Goal: Use online tool/utility: Use online tool/utility

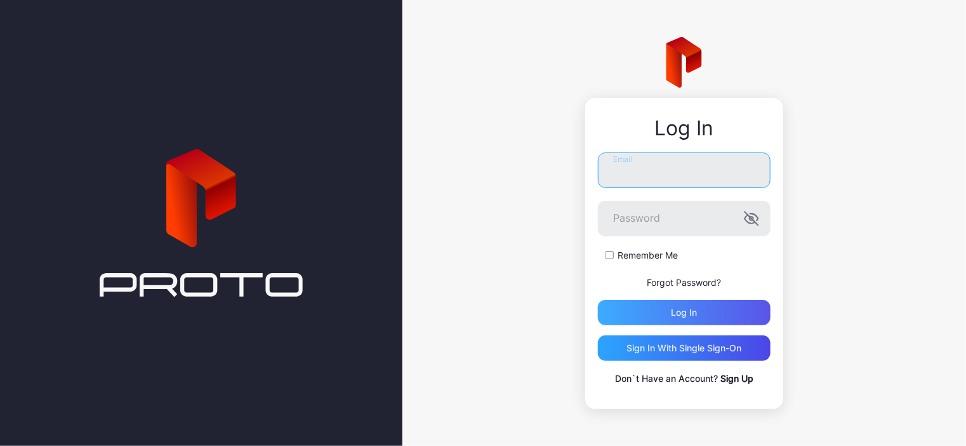
type input "**********"
click at [718, 319] on div "Log in" at bounding box center [684, 312] width 173 height 25
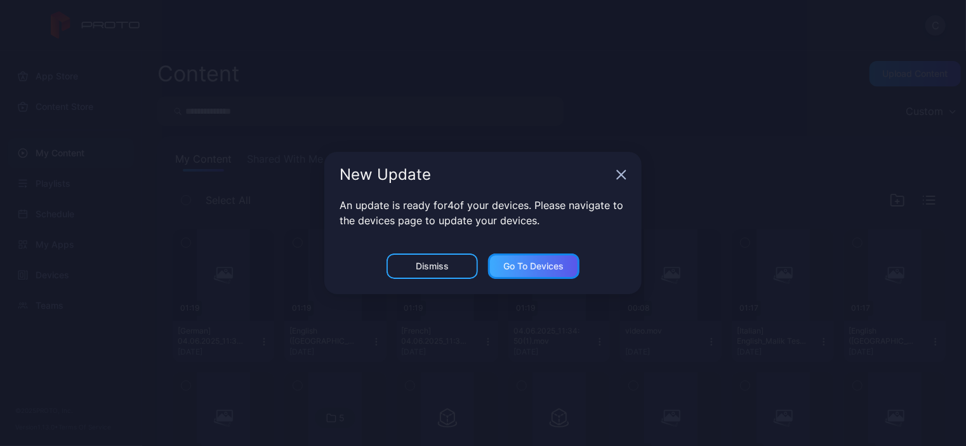
click at [536, 273] on div "Go to devices" at bounding box center [533, 265] width 91 height 25
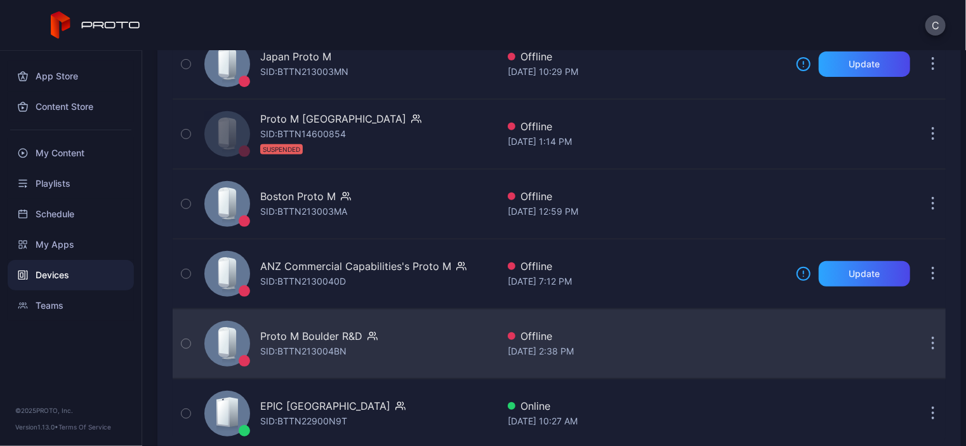
scroll to position [280, 0]
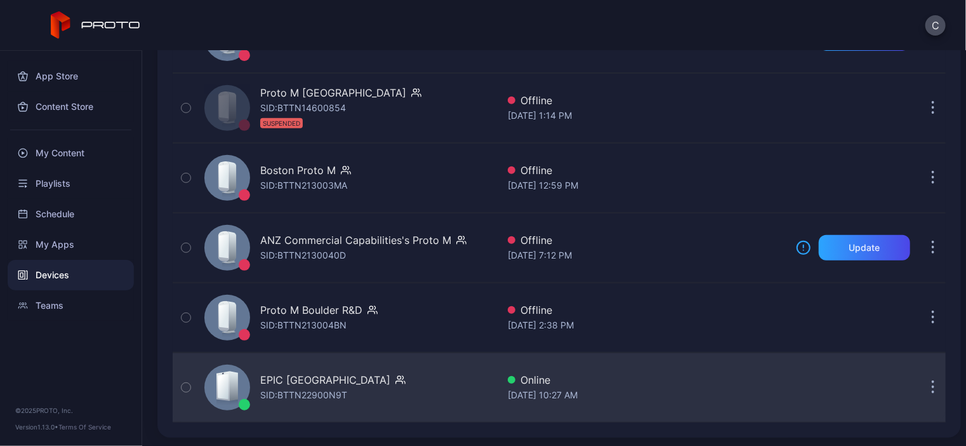
click at [519, 391] on div "[DATE] 10:27 AM" at bounding box center [647, 394] width 278 height 15
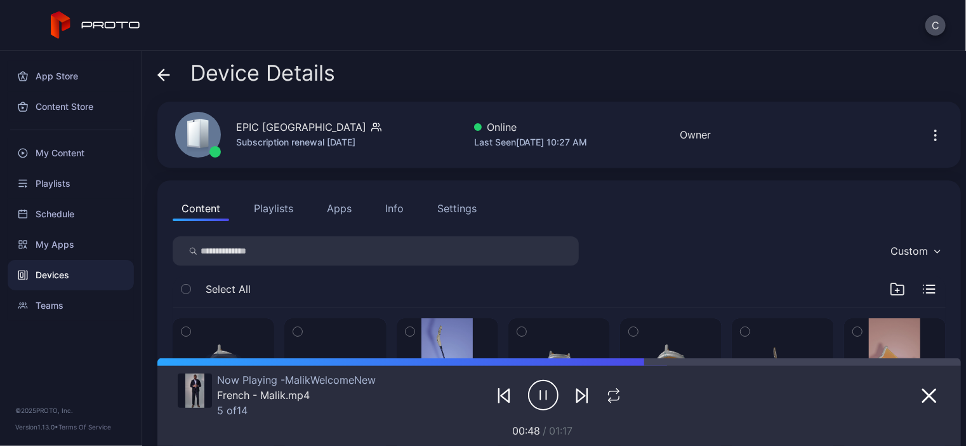
click at [928, 133] on icon "button" at bounding box center [935, 135] width 15 height 15
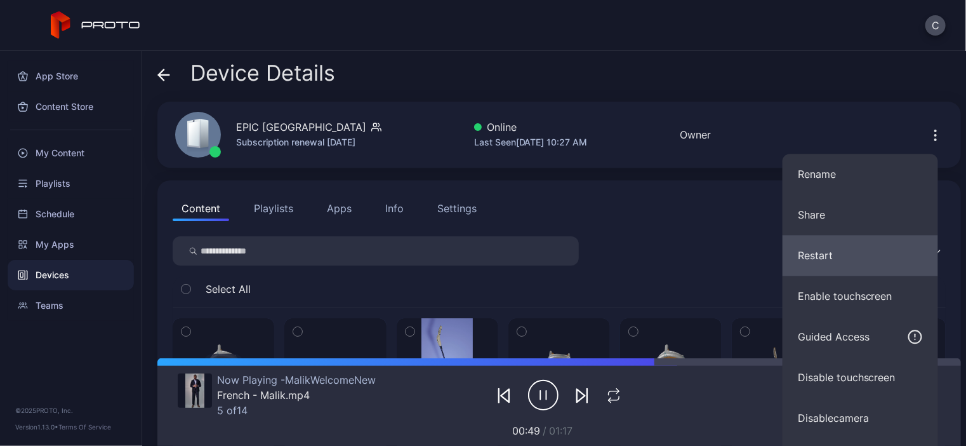
click at [823, 246] on button "Restart" at bounding box center [861, 255] width 156 height 41
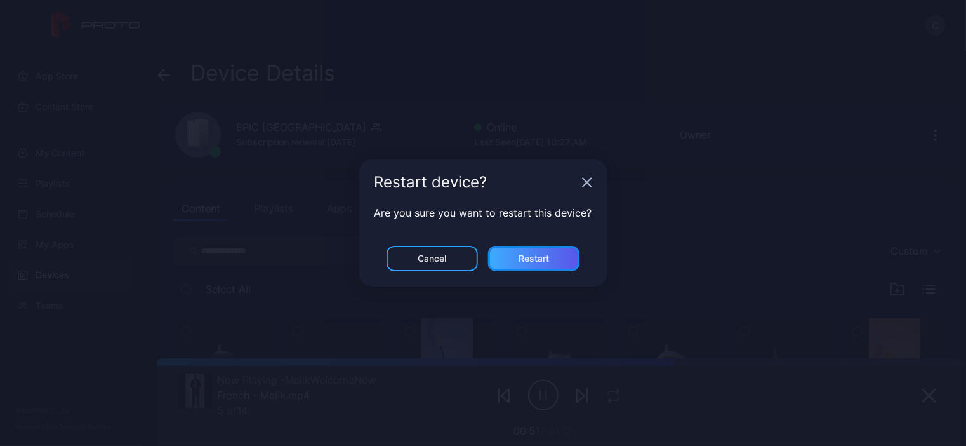
click at [530, 258] on div "Restart" at bounding box center [534, 258] width 30 height 10
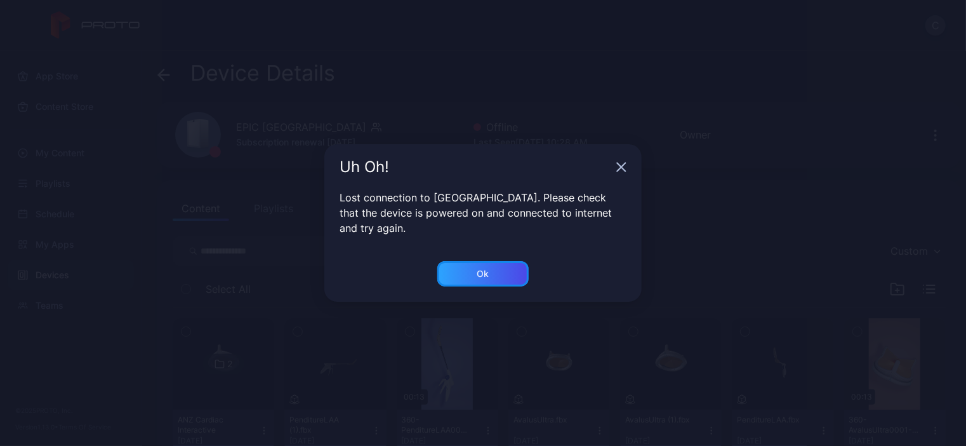
drag, startPoint x: 507, startPoint y: 277, endPoint x: 497, endPoint y: 236, distance: 41.9
click at [507, 277] on div "Ok" at bounding box center [482, 273] width 91 height 25
